Goal: Navigation & Orientation: Find specific page/section

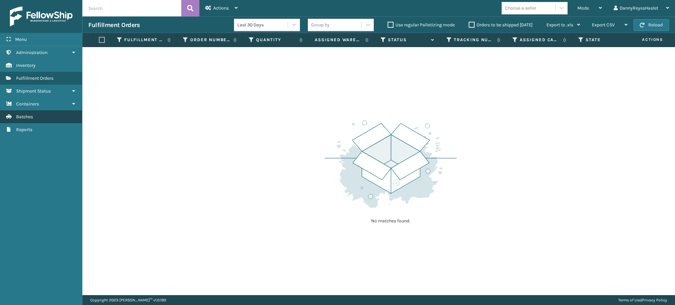
click at [54, 118] on link "Batches" at bounding box center [41, 116] width 82 height 13
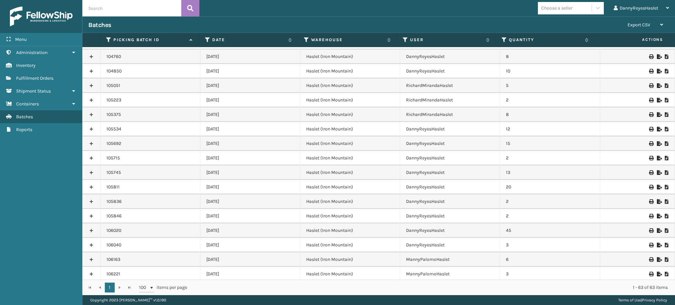
scroll to position [681, 0]
click at [93, 271] on link at bounding box center [91, 273] width 18 height 11
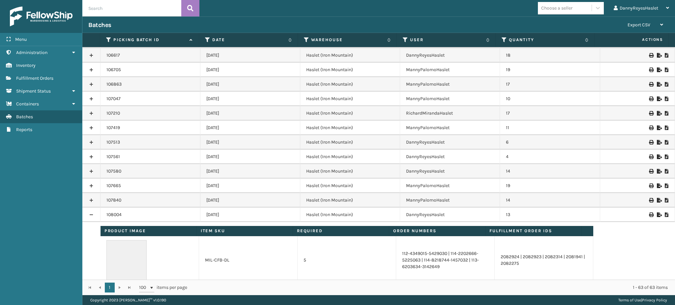
scroll to position [739, 0]
click at [665, 215] on icon at bounding box center [667, 214] width 4 height 5
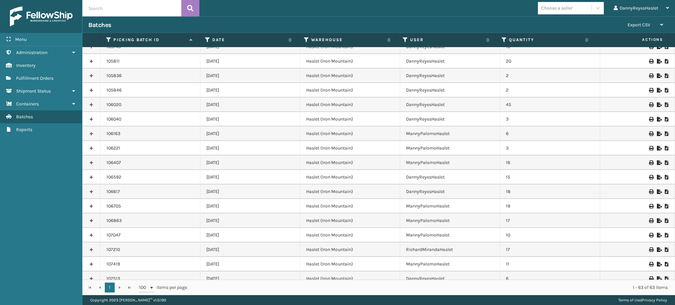
scroll to position [681, 0]
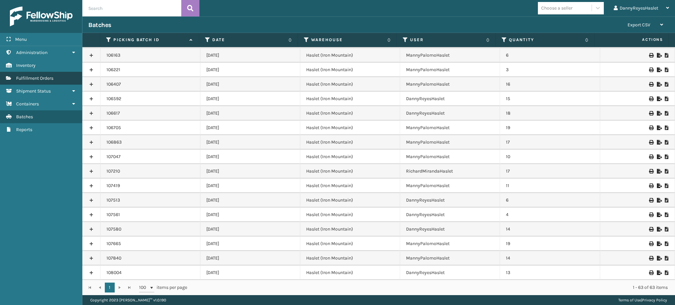
click at [49, 76] on span "Fulfillment Orders" at bounding box center [34, 79] width 37 height 6
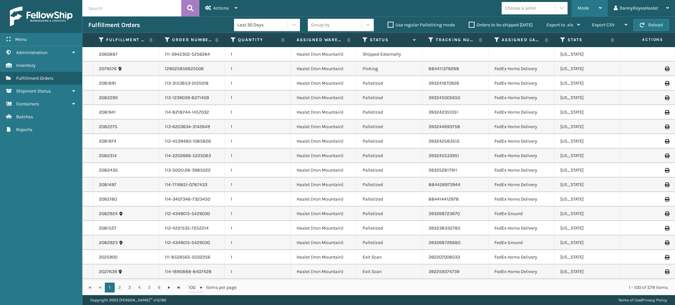
click at [580, 11] on div "Mode" at bounding box center [590, 8] width 24 height 16
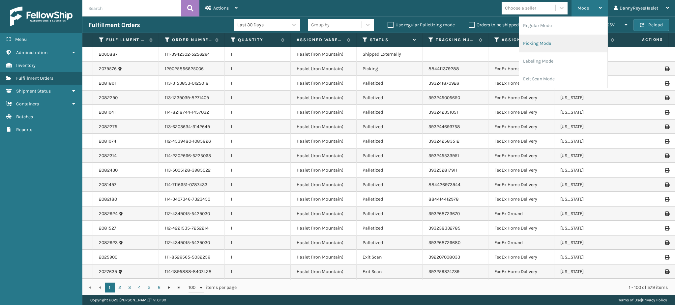
click at [556, 42] on li "Picking Mode" at bounding box center [563, 44] width 88 height 18
